Goal: Information Seeking & Learning: Learn about a topic

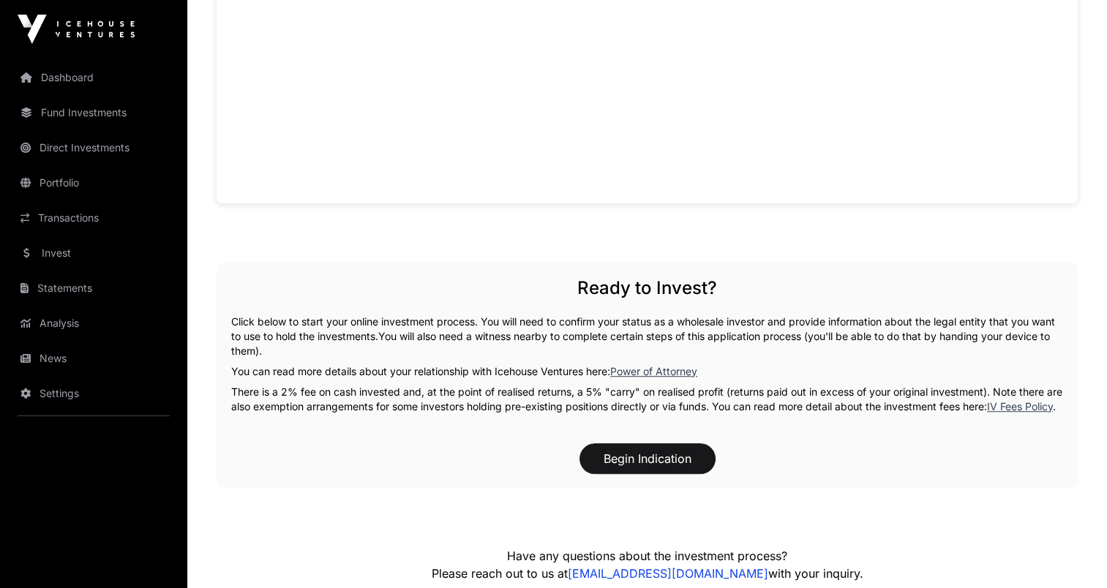
scroll to position [1053, 0]
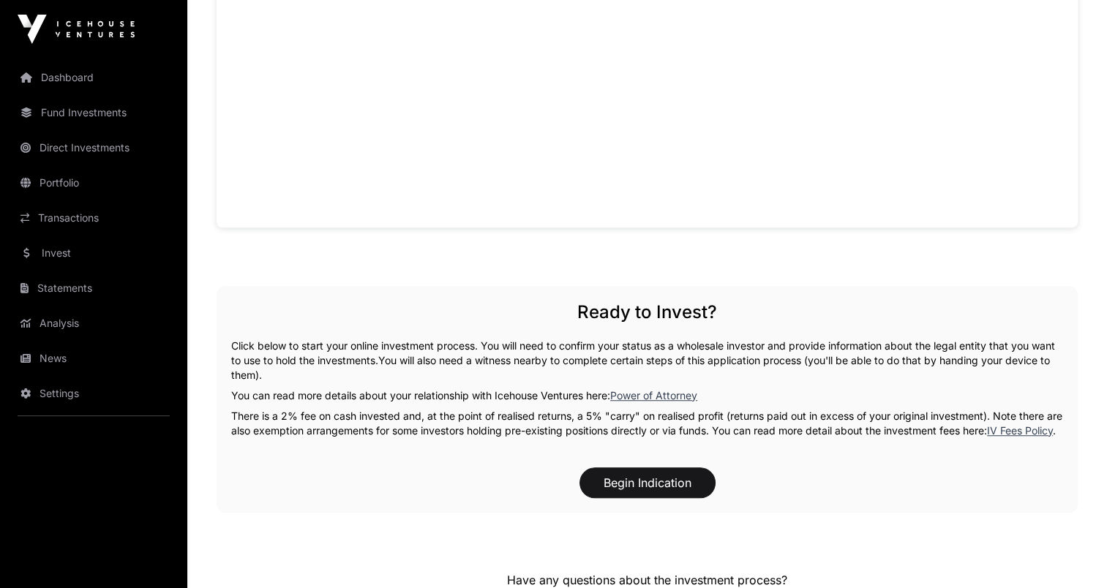
click at [88, 123] on link "Fund Investments" at bounding box center [94, 113] width 164 height 32
click at [88, 112] on link "Fund Investments" at bounding box center [94, 113] width 164 height 32
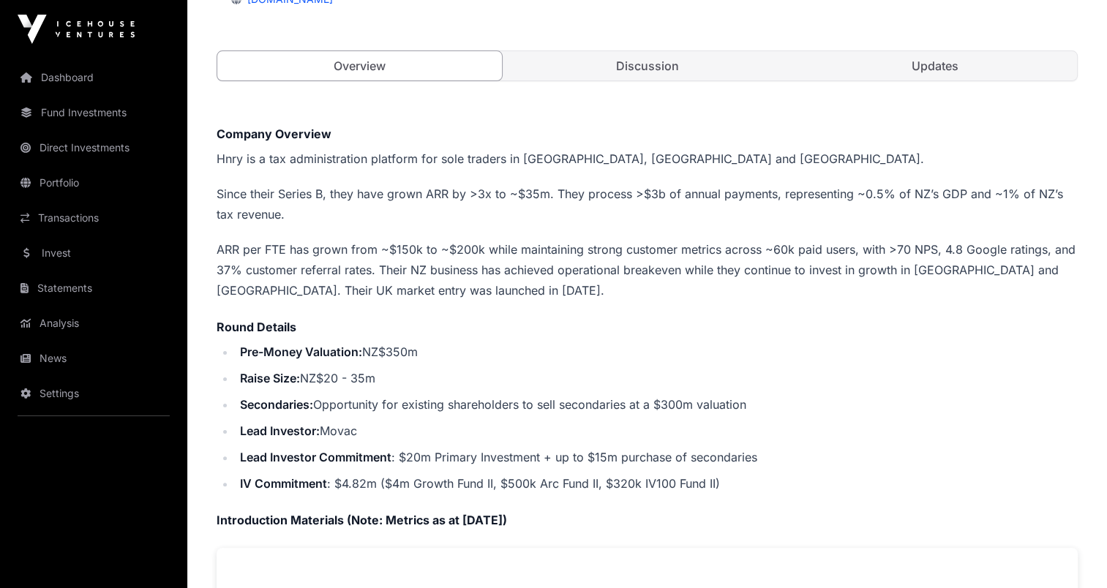
scroll to position [0, 0]
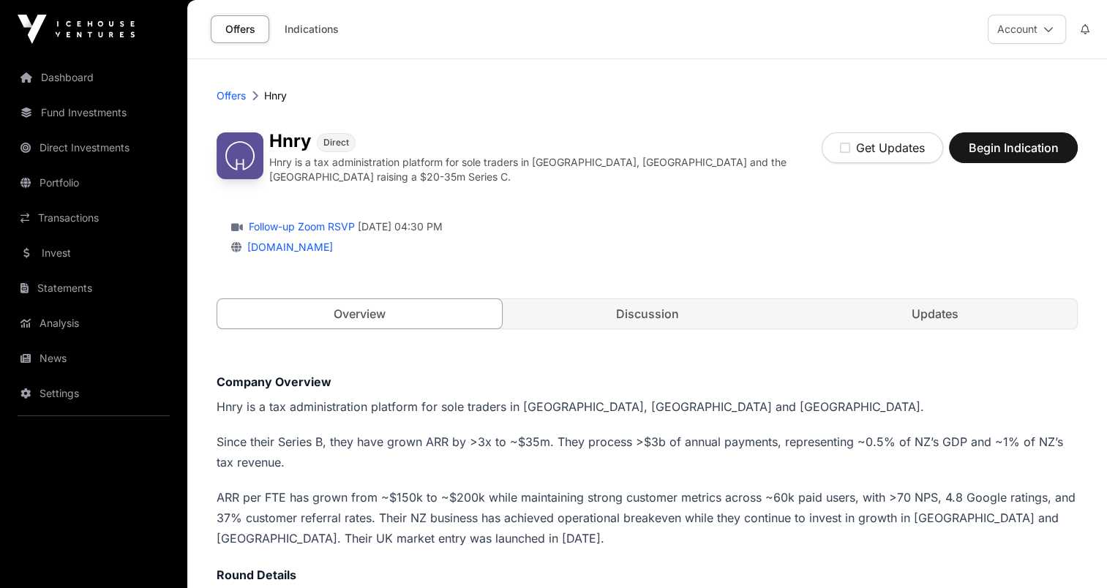
click at [70, 84] on link "Dashboard" at bounding box center [94, 77] width 164 height 32
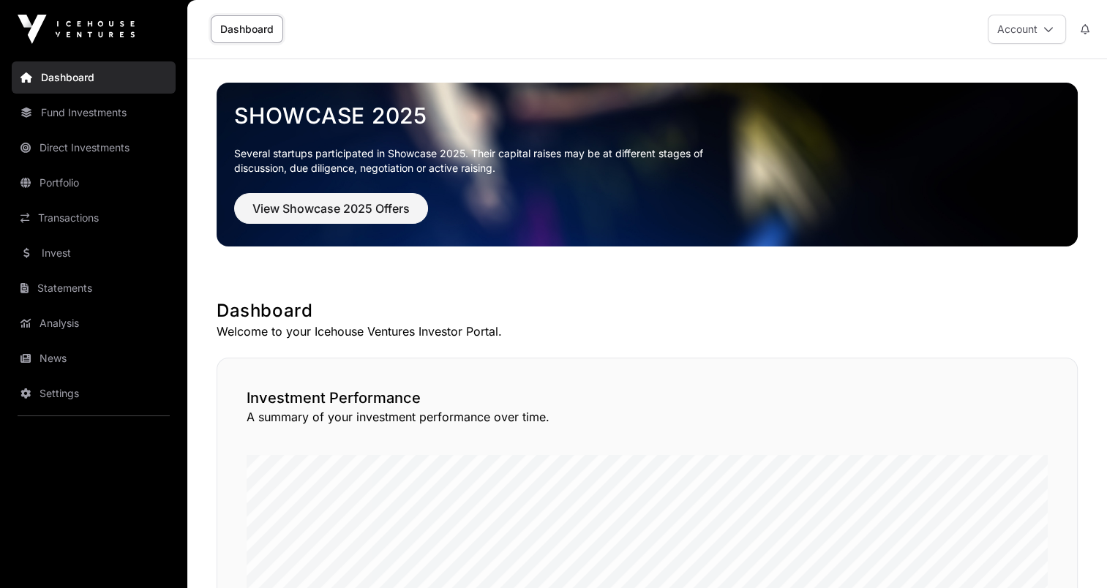
click at [72, 113] on link "Fund Investments" at bounding box center [94, 113] width 164 height 32
click at [70, 112] on link "Fund Investments" at bounding box center [94, 113] width 164 height 32
click at [32, 110] on link "Fund Investments" at bounding box center [94, 113] width 164 height 32
click at [34, 108] on link "Fund Investments" at bounding box center [94, 113] width 164 height 32
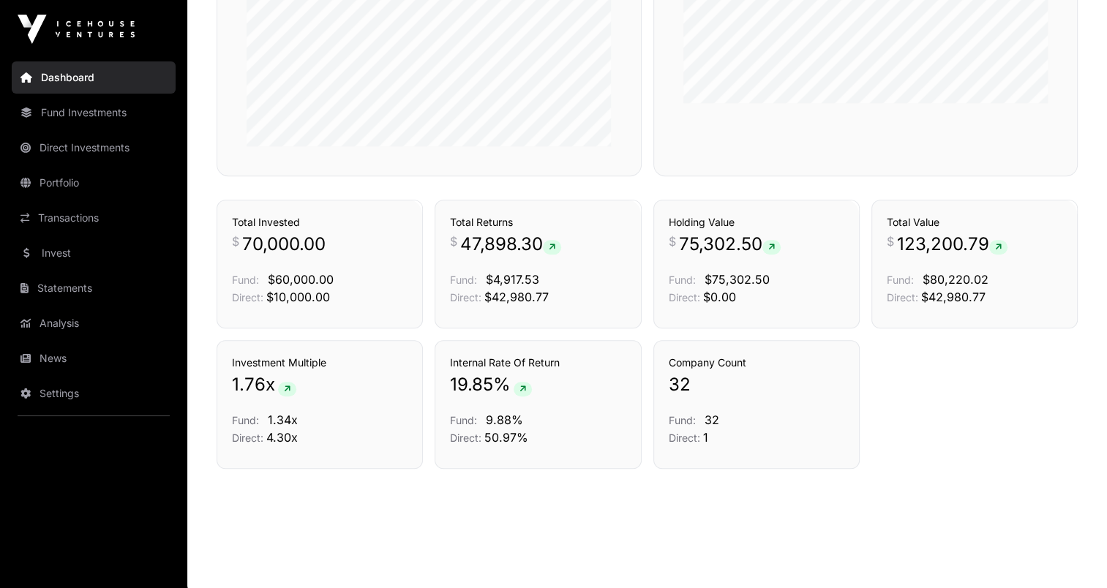
scroll to position [961, 0]
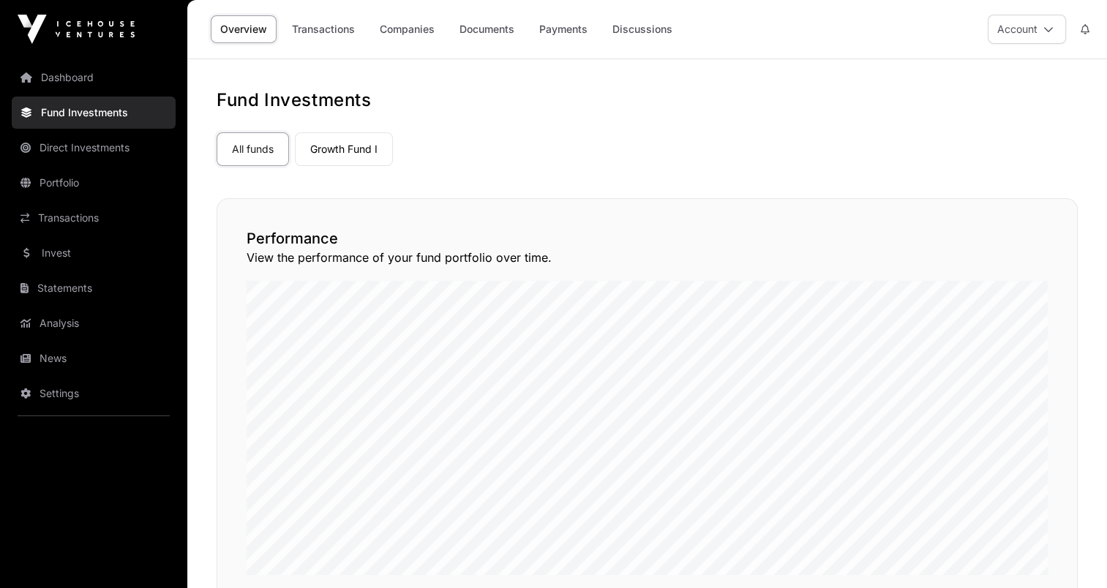
click at [392, 31] on link "Companies" at bounding box center [407, 29] width 74 height 28
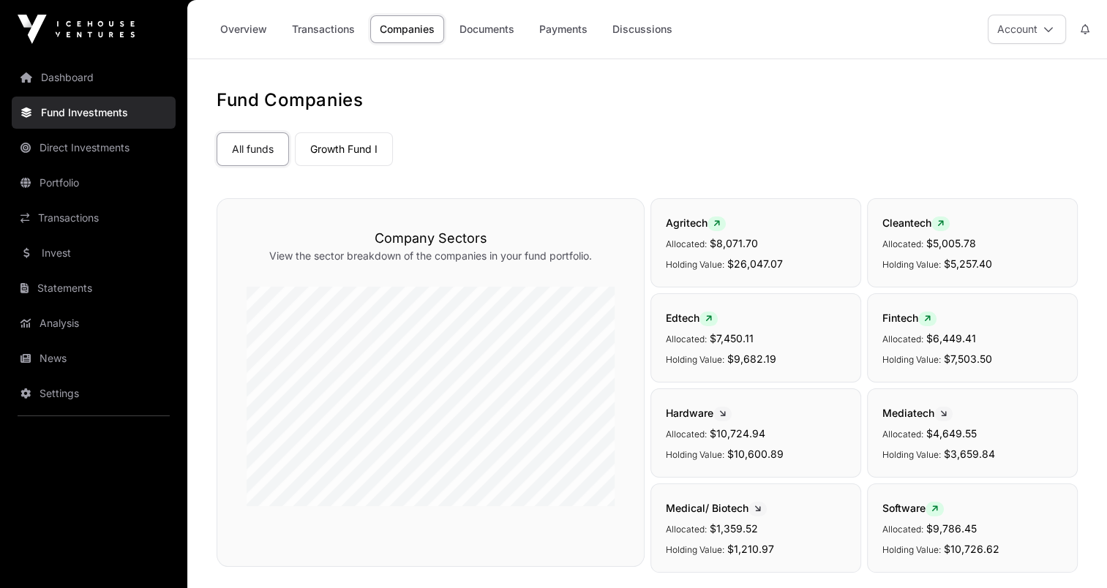
click at [356, 140] on link "Growth Fund I" at bounding box center [344, 149] width 98 height 34
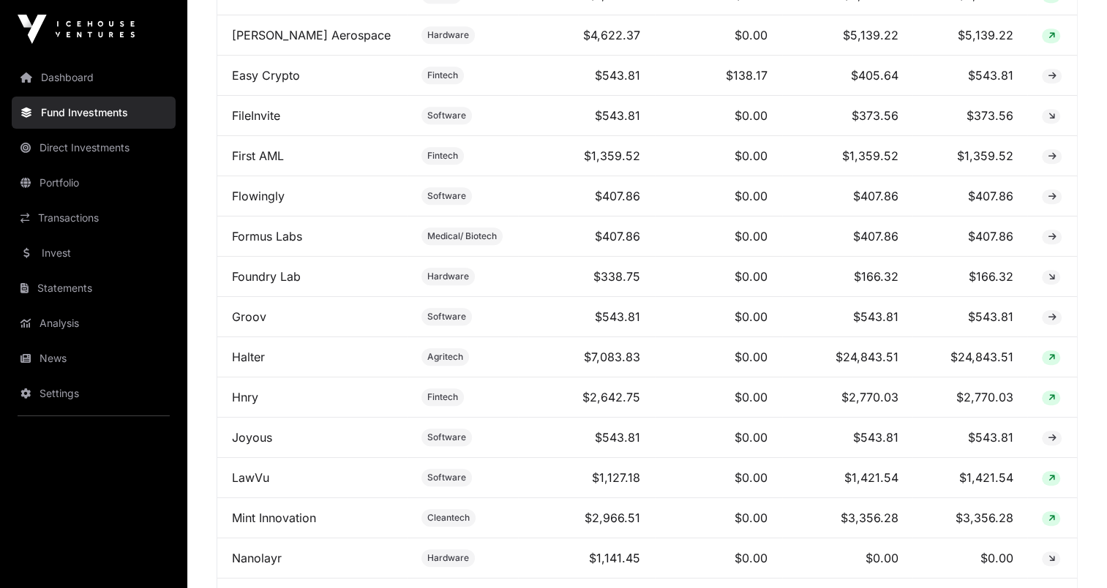
scroll to position [951, 0]
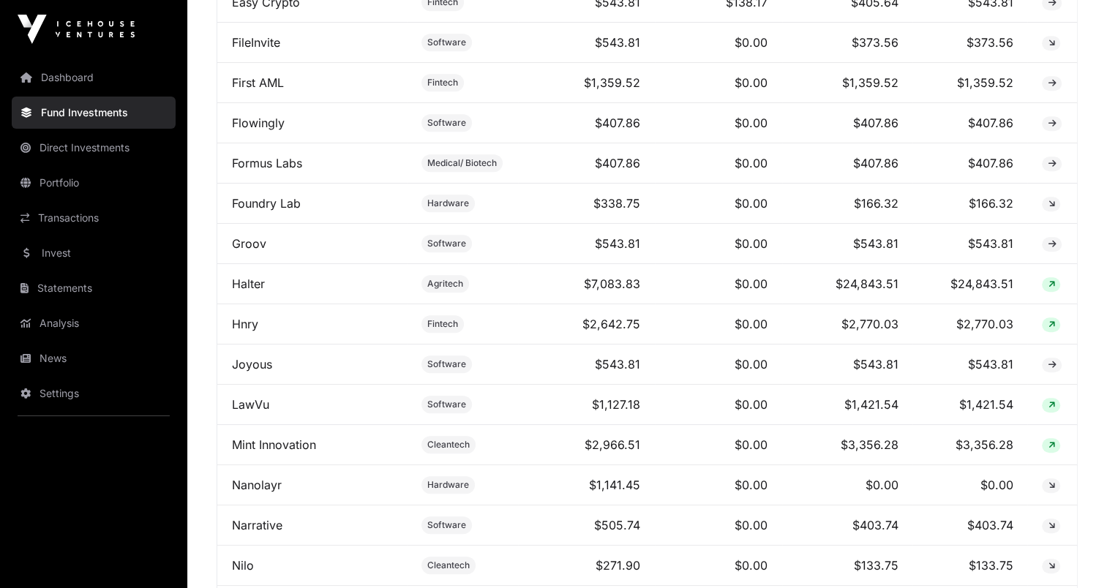
click at [603, 325] on td "$2,642.75" at bounding box center [586, 324] width 137 height 40
click at [1053, 329] on icon at bounding box center [1051, 325] width 7 height 9
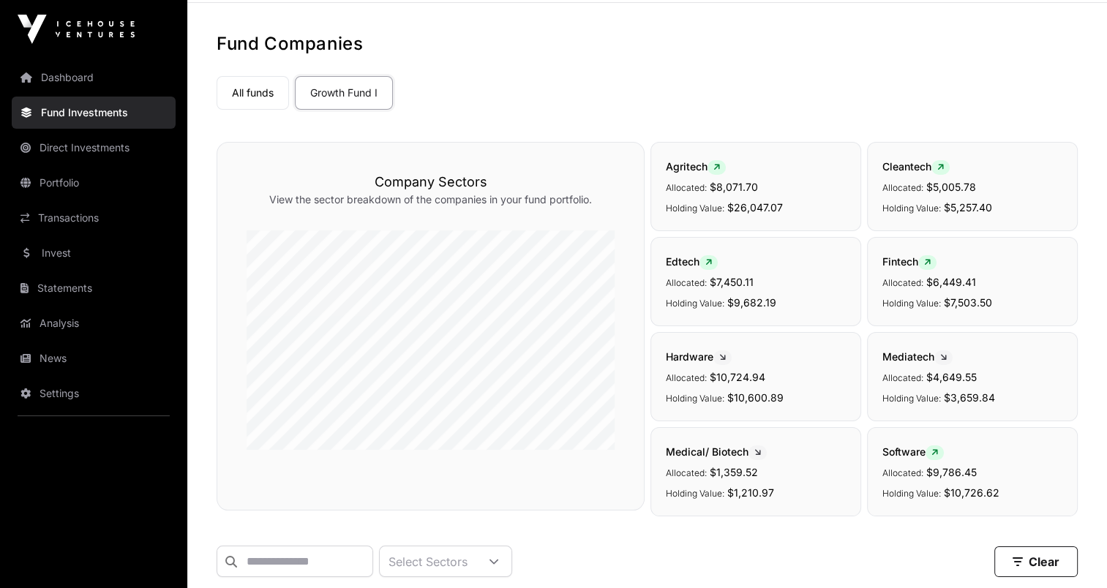
scroll to position [0, 0]
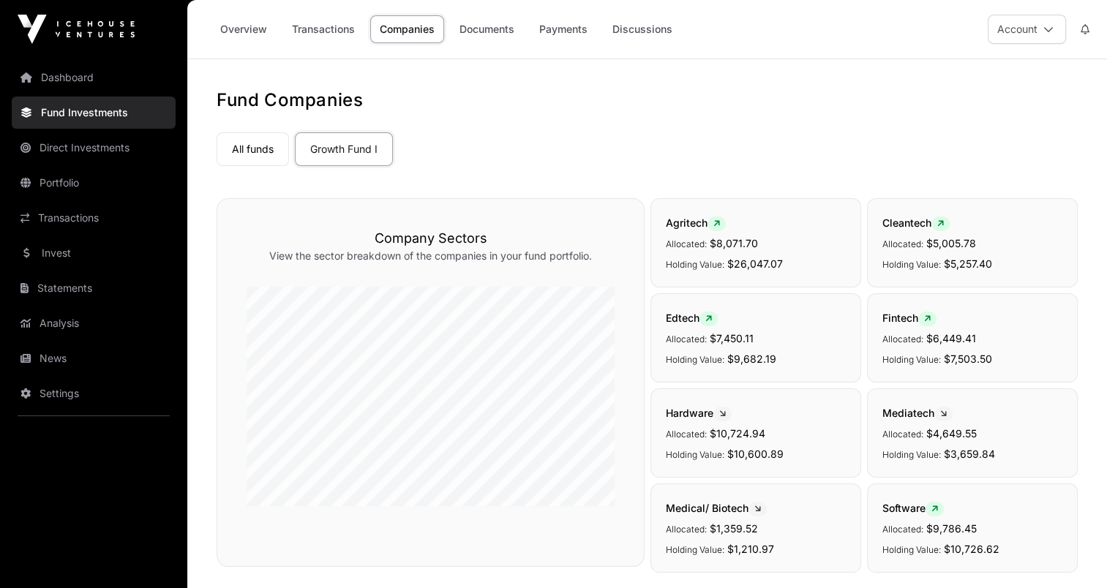
click at [261, 29] on link "Overview" at bounding box center [244, 29] width 66 height 28
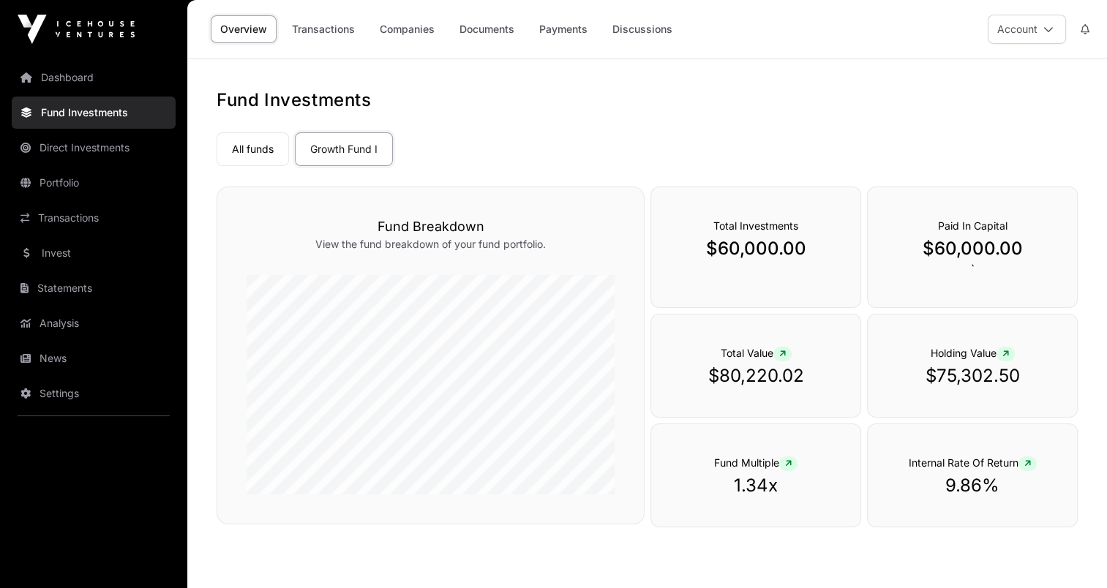
click at [559, 31] on link "Payments" at bounding box center [563, 29] width 67 height 28
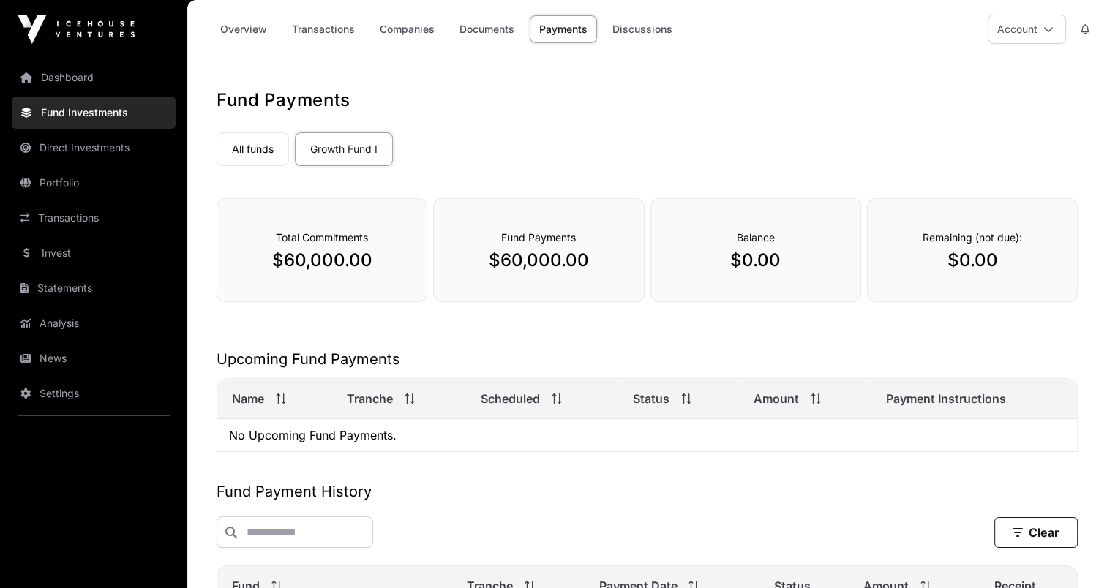
click at [621, 23] on link "Discussions" at bounding box center [642, 29] width 79 height 28
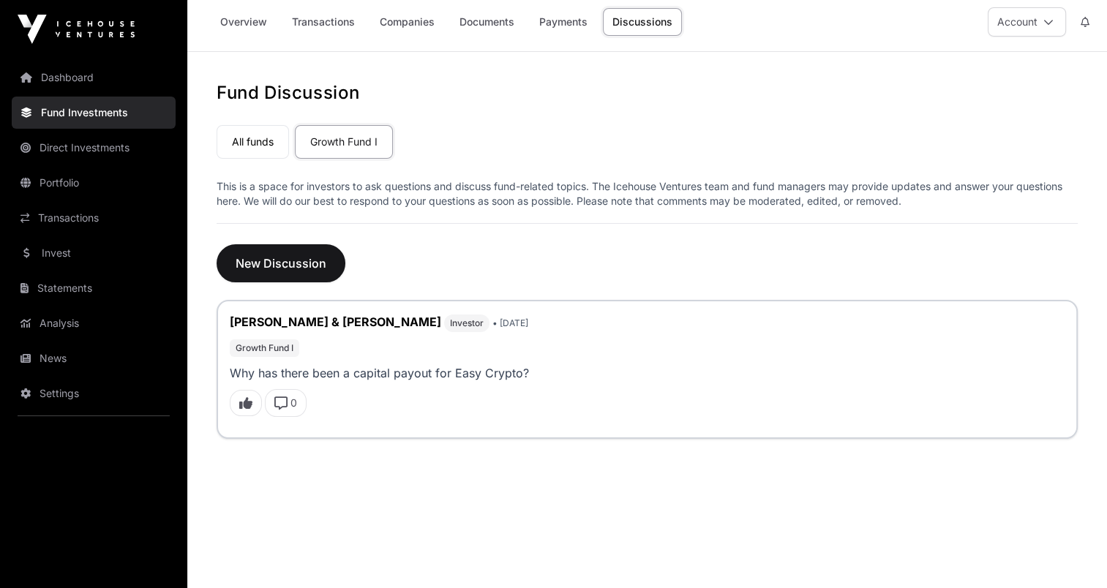
scroll to position [59, 0]
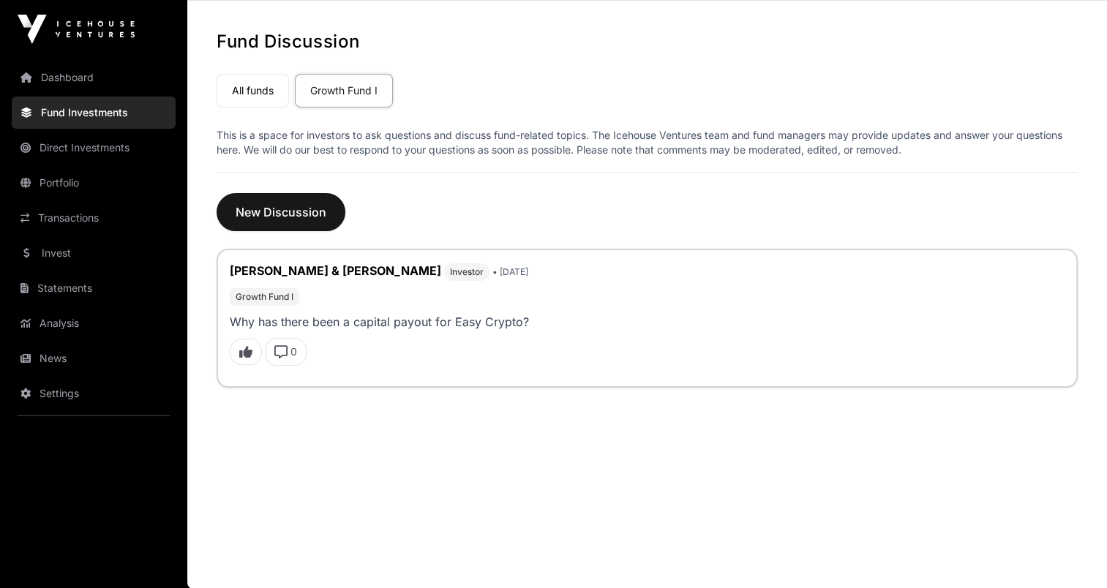
click at [274, 77] on link "All funds" at bounding box center [253, 91] width 72 height 34
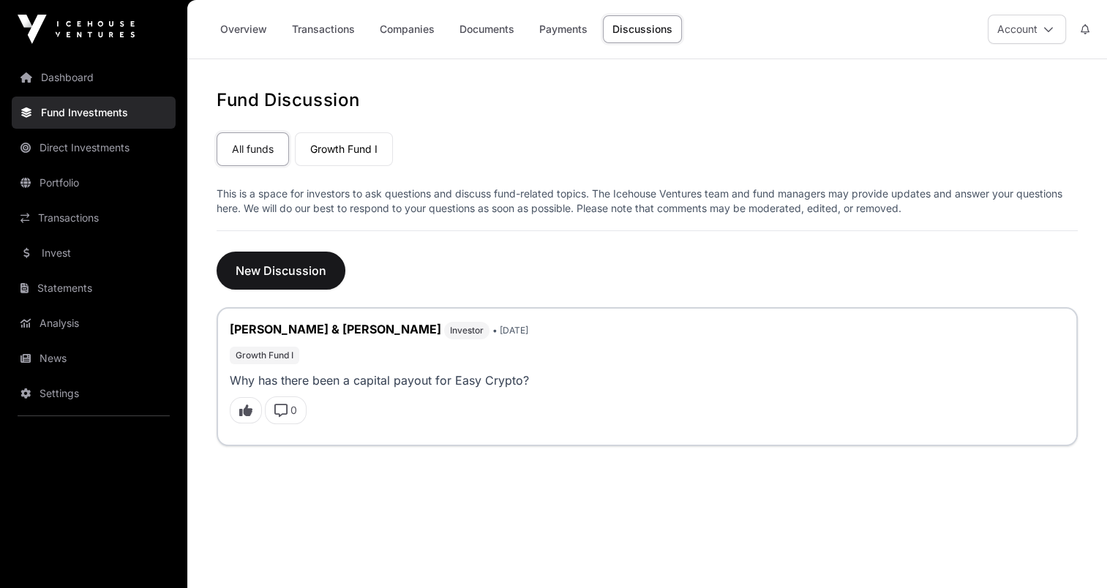
click at [246, 135] on link "All funds" at bounding box center [253, 149] width 72 height 34
click at [427, 32] on link "Companies" at bounding box center [407, 29] width 74 height 28
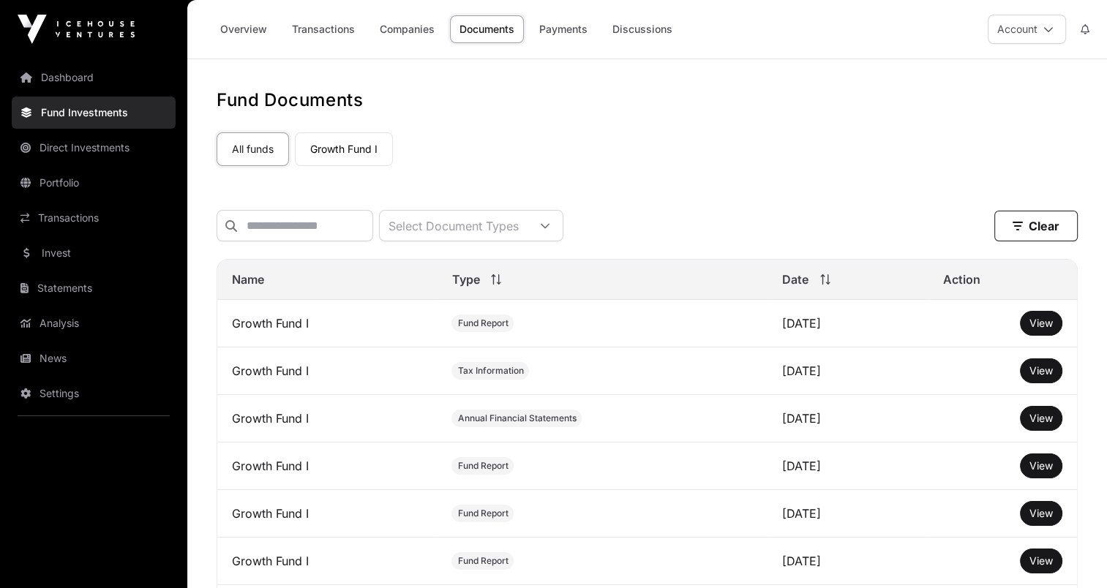
click at [345, 29] on link "Transactions" at bounding box center [324, 29] width 82 height 28
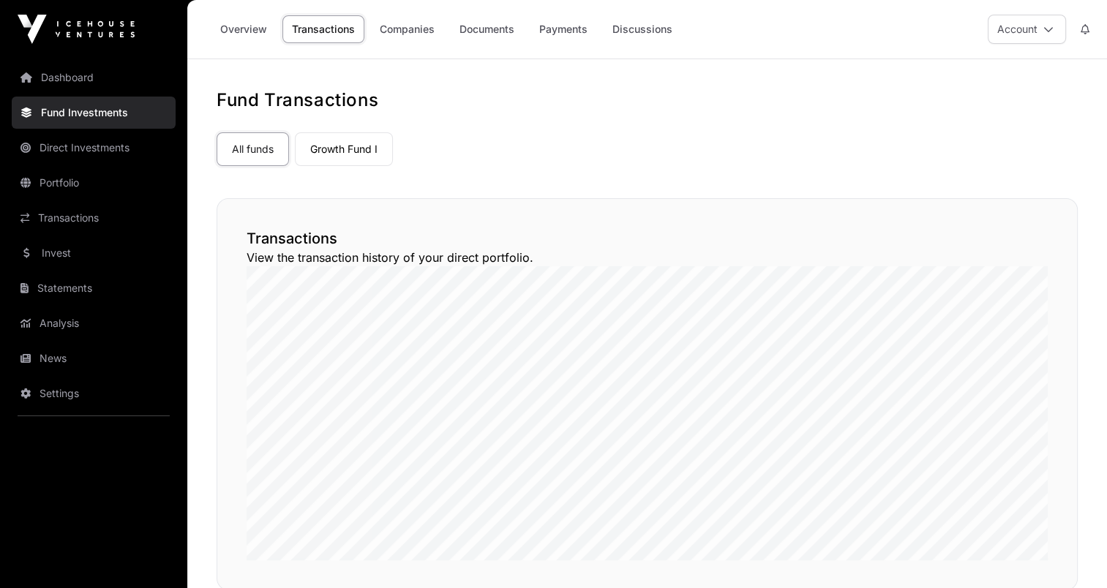
click at [247, 34] on link "Overview" at bounding box center [244, 29] width 66 height 28
click at [416, 40] on link "Companies" at bounding box center [407, 29] width 74 height 28
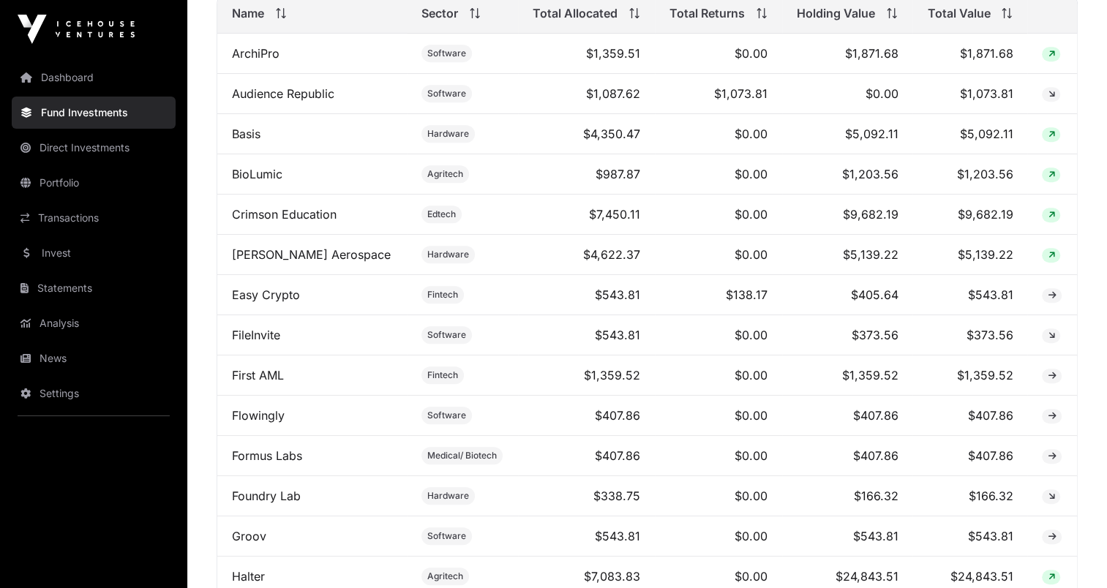
scroll to position [659, 0]
